Goal: Check status: Check status

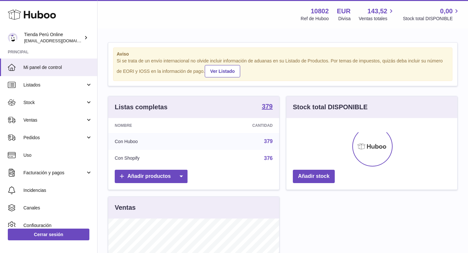
scroll to position [101, 171]
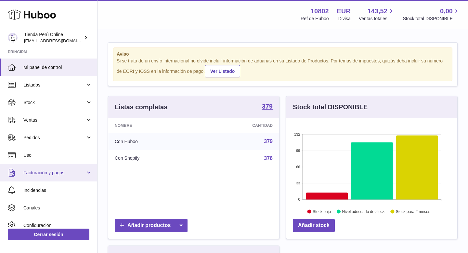
click at [56, 177] on link "Facturación y pagos" at bounding box center [48, 173] width 97 height 18
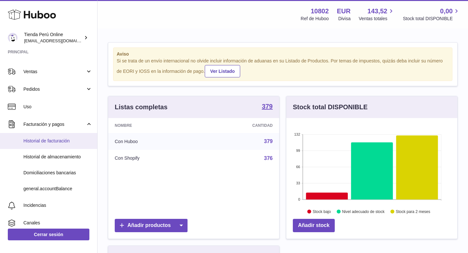
scroll to position [49, 0]
click at [71, 146] on link "Historial de facturación" at bounding box center [48, 140] width 97 height 16
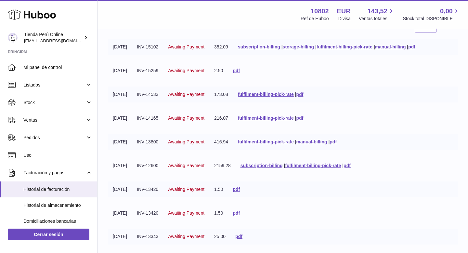
scroll to position [153, 0]
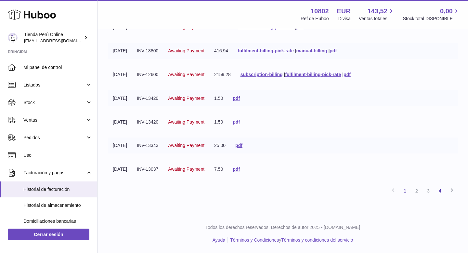
click at [441, 192] on link "4" at bounding box center [440, 191] width 12 height 12
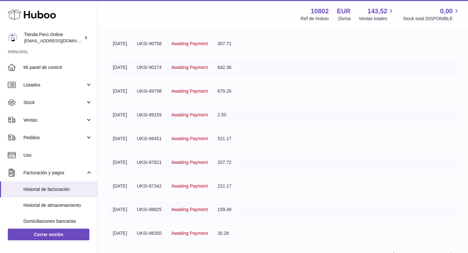
scroll to position [153, 0]
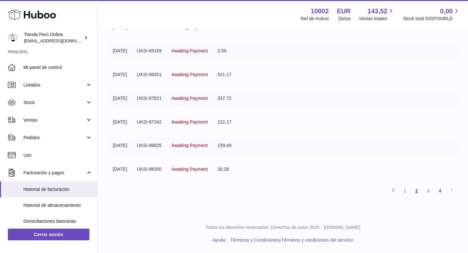
click at [417, 192] on link "2" at bounding box center [417, 191] width 12 height 12
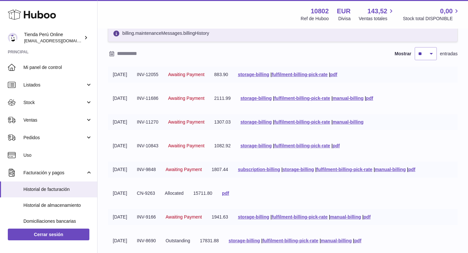
scroll to position [34, 0]
